Goal: Navigation & Orientation: Find specific page/section

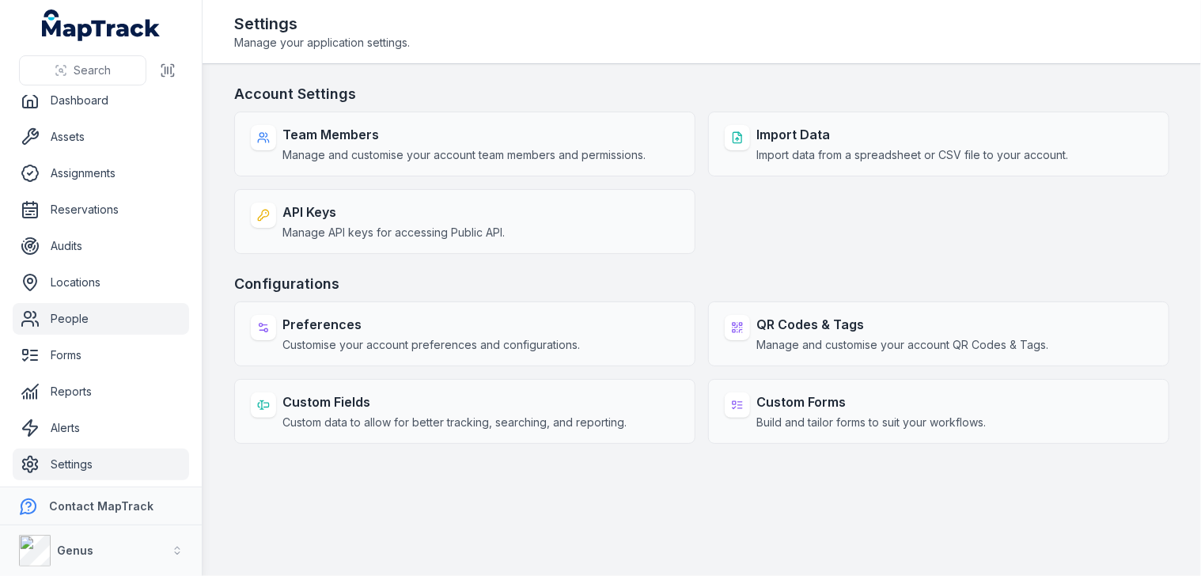
scroll to position [13, 0]
click at [93, 314] on link "People" at bounding box center [101, 317] width 176 height 32
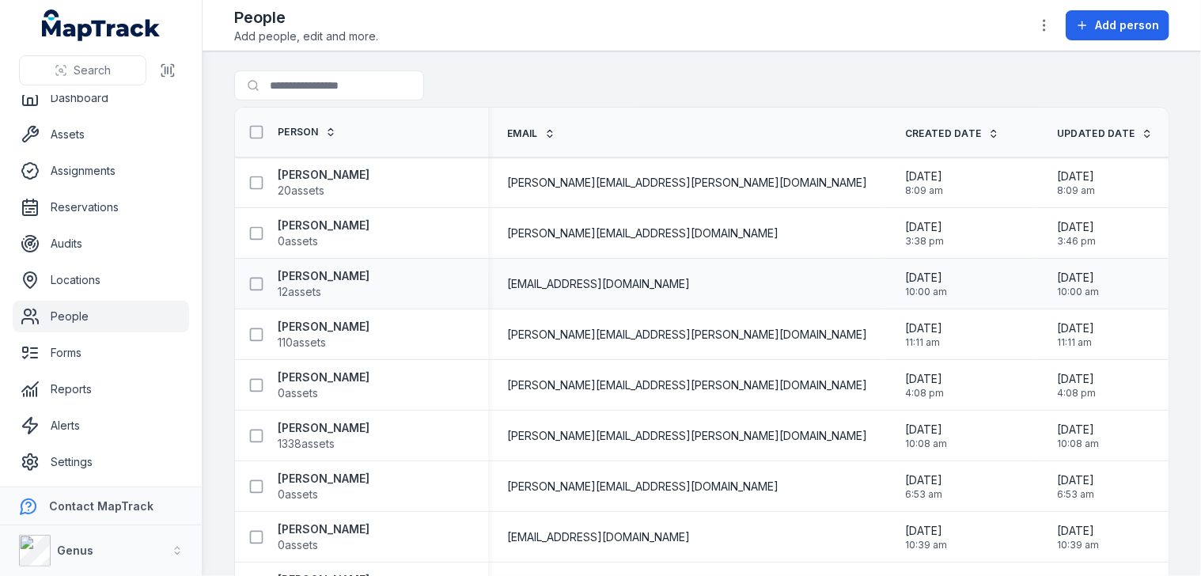
scroll to position [237, 0]
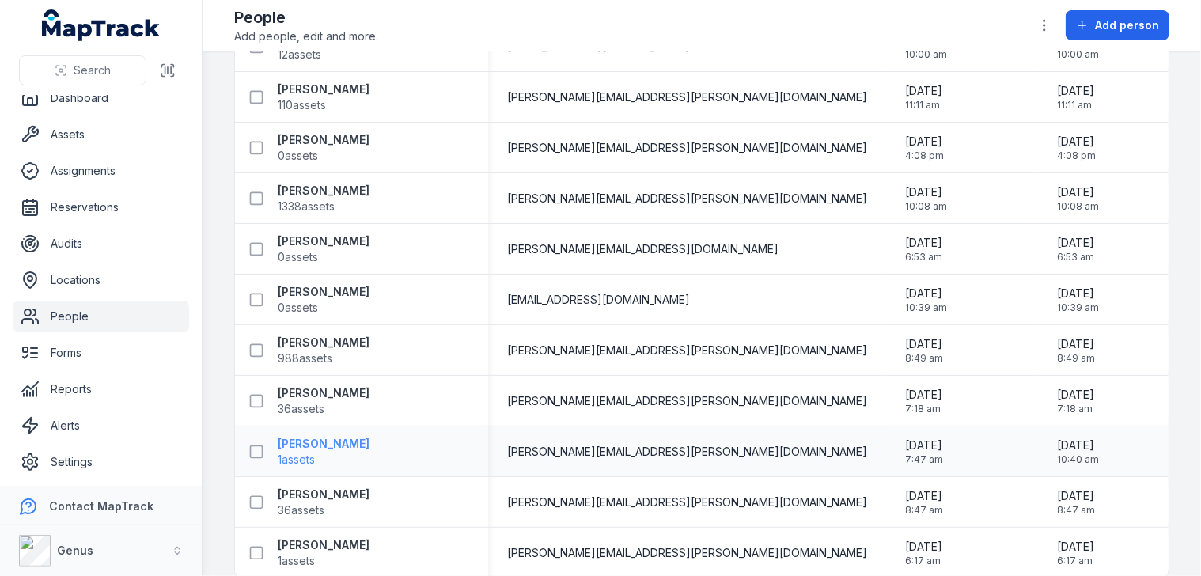
click at [331, 441] on strong "[PERSON_NAME]" at bounding box center [324, 444] width 92 height 16
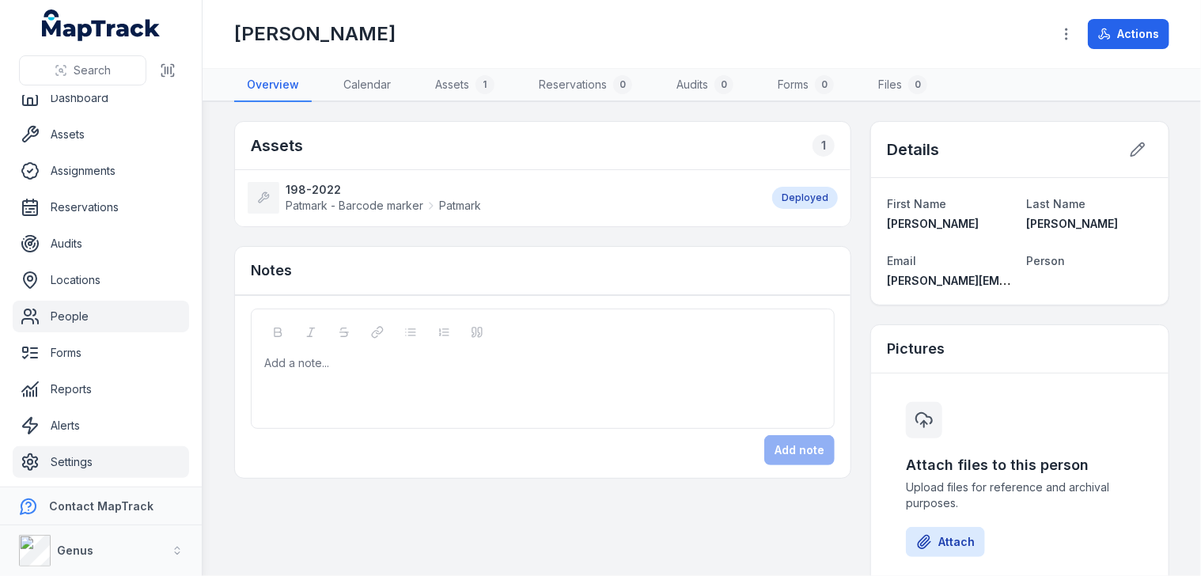
click at [70, 459] on link "Settings" at bounding box center [101, 462] width 176 height 32
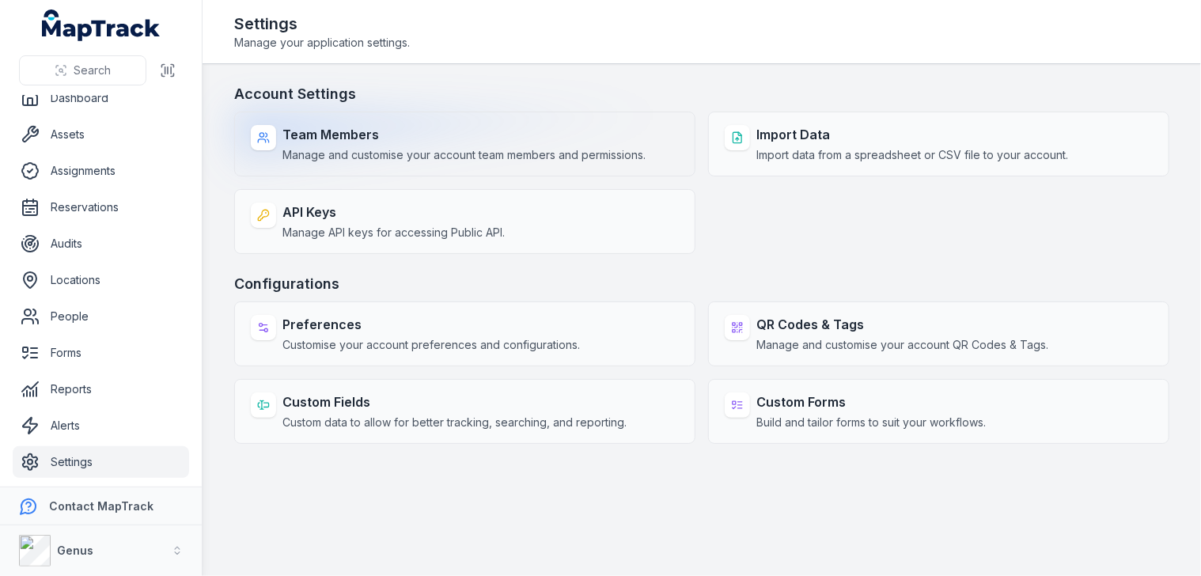
click at [367, 142] on strong "Team Members" at bounding box center [463, 134] width 363 height 19
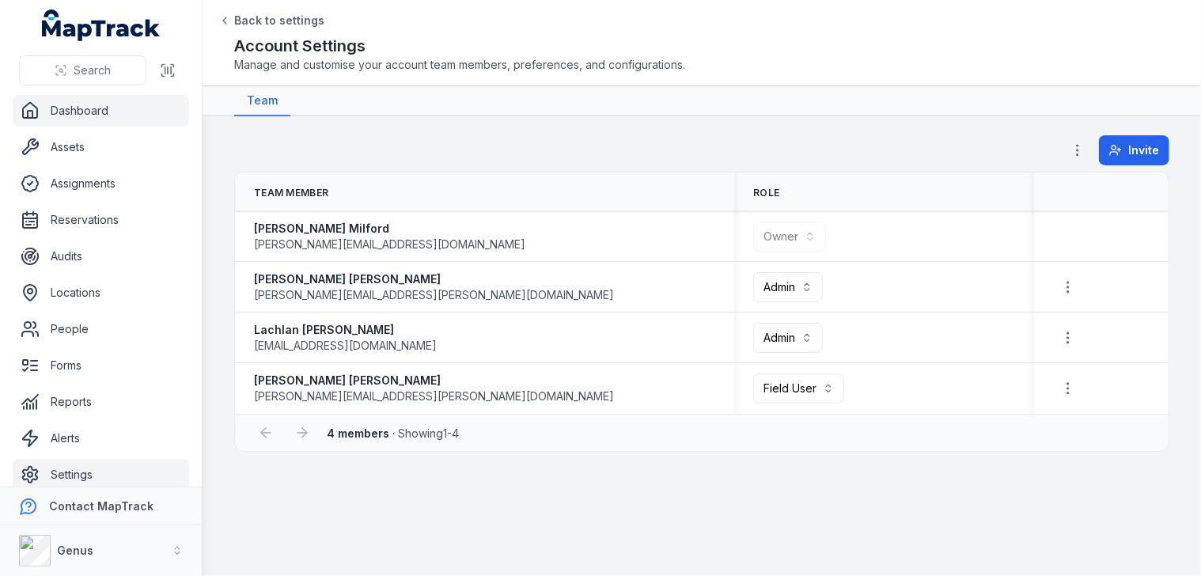
click at [73, 112] on link "Dashboard" at bounding box center [101, 111] width 176 height 32
